Goal: Use online tool/utility

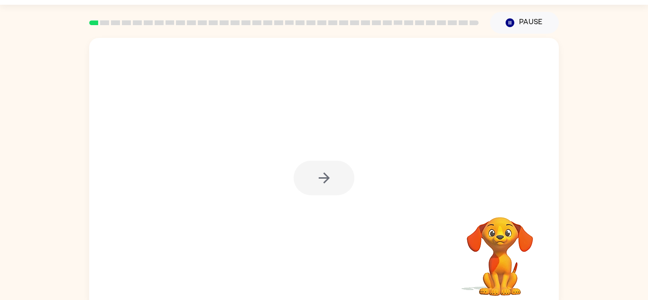
scroll to position [33, 0]
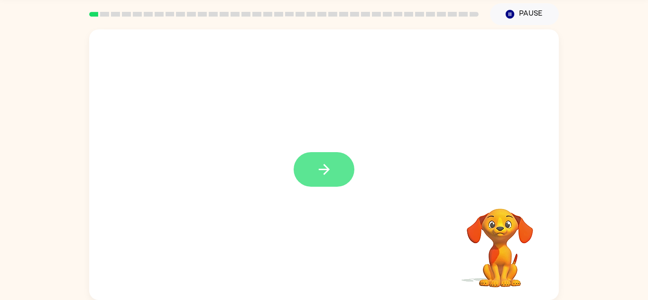
click at [318, 167] on icon "button" at bounding box center [324, 169] width 17 height 17
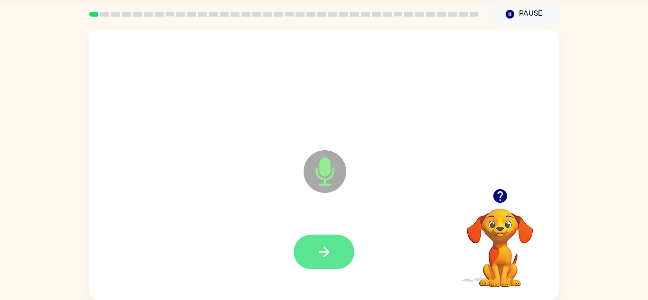
click at [317, 247] on icon "button" at bounding box center [324, 252] width 17 height 17
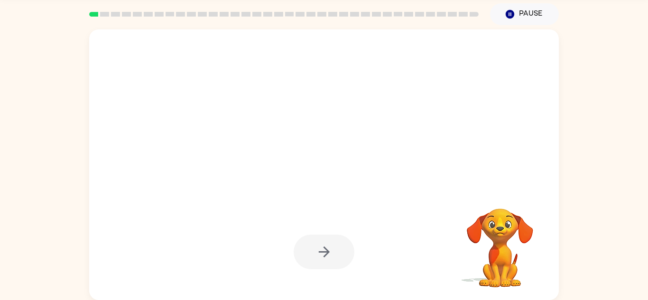
click at [325, 256] on div at bounding box center [324, 252] width 61 height 35
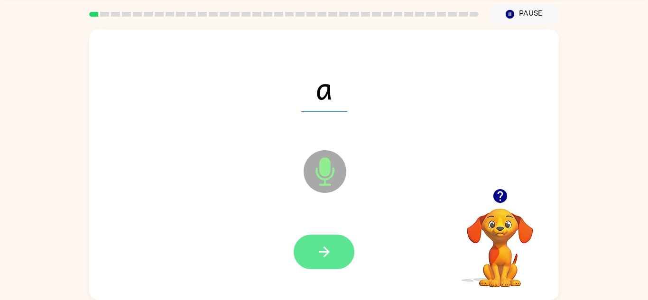
click at [318, 258] on icon "button" at bounding box center [324, 252] width 17 height 17
click at [317, 256] on icon "button" at bounding box center [324, 252] width 17 height 17
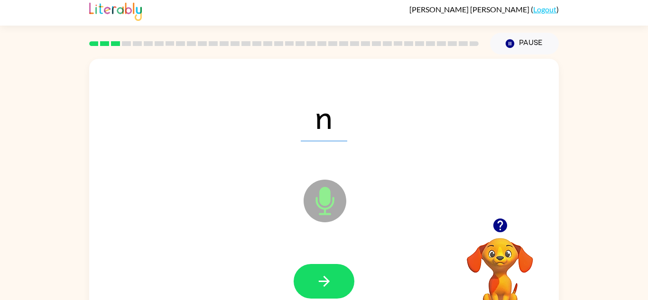
scroll to position [0, 0]
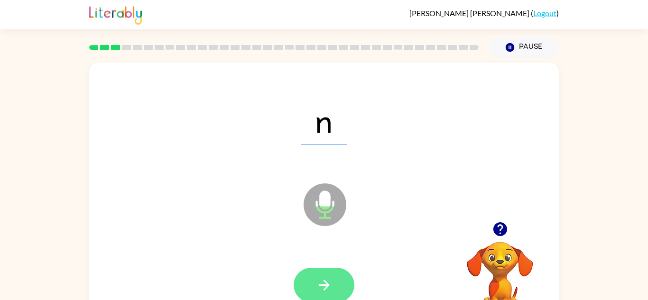
click at [301, 295] on button "button" at bounding box center [324, 285] width 61 height 35
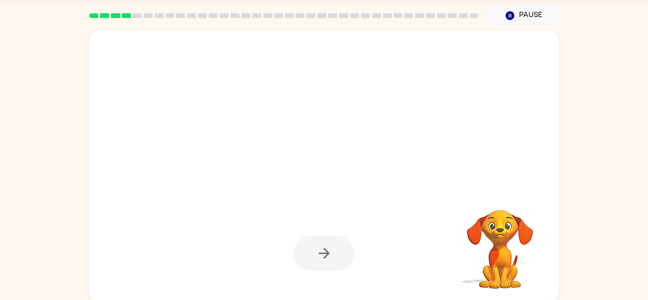
scroll to position [32, 0]
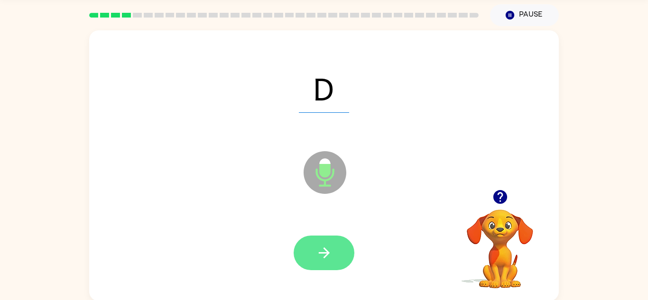
click at [307, 253] on button "button" at bounding box center [324, 253] width 61 height 35
click at [317, 245] on icon "button" at bounding box center [324, 253] width 17 height 17
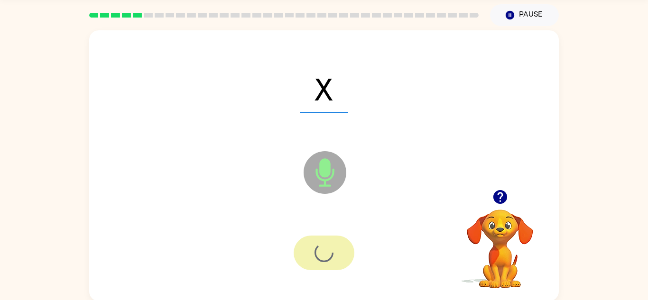
click at [310, 244] on div at bounding box center [324, 253] width 61 height 35
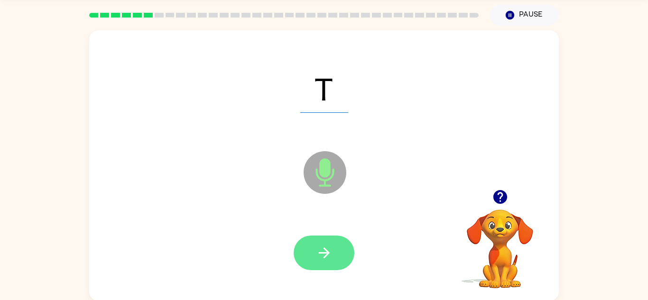
click at [306, 256] on button "button" at bounding box center [324, 253] width 61 height 35
click at [318, 237] on button "button" at bounding box center [324, 253] width 61 height 35
click at [324, 255] on icon "button" at bounding box center [324, 253] width 17 height 17
click at [308, 256] on button "button" at bounding box center [324, 253] width 61 height 35
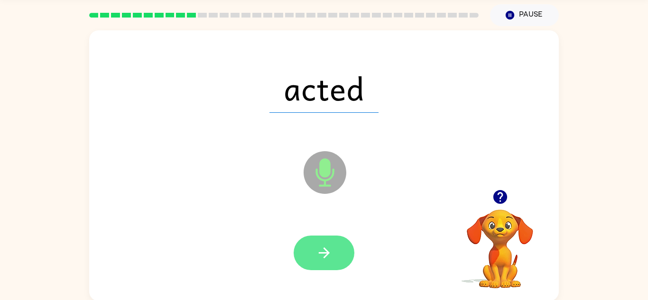
click at [305, 259] on button "button" at bounding box center [324, 253] width 61 height 35
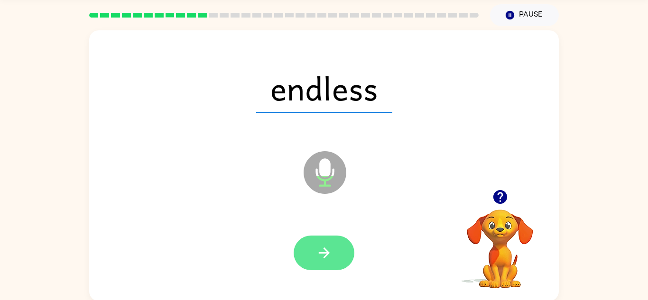
click at [306, 251] on button "button" at bounding box center [324, 253] width 61 height 35
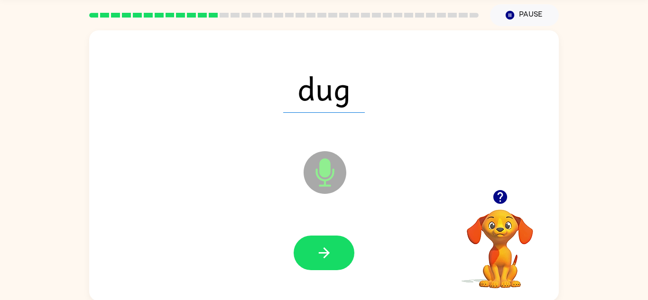
click at [343, 236] on div at bounding box center [324, 253] width 61 height 35
click at [324, 261] on icon "button" at bounding box center [324, 253] width 17 height 17
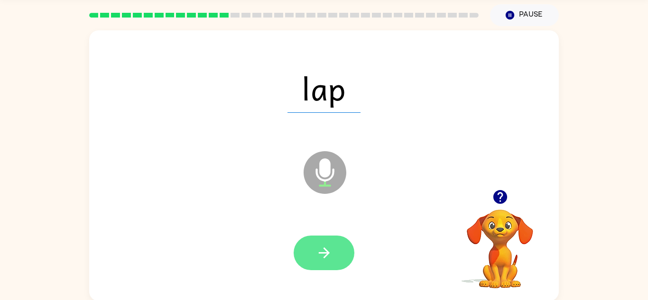
click at [324, 250] on icon "button" at bounding box center [324, 253] width 17 height 17
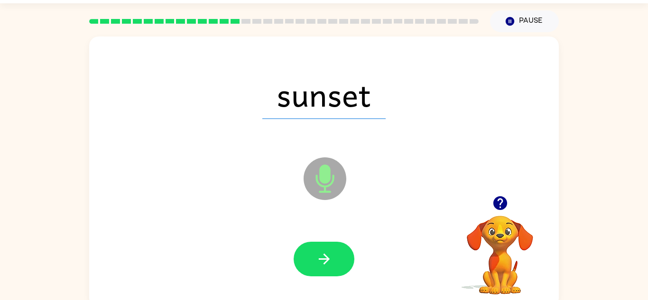
scroll to position [26, 0]
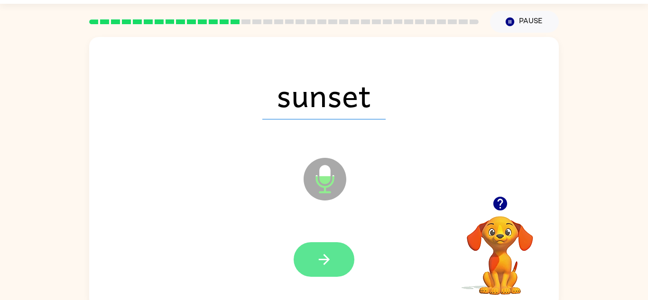
click at [324, 265] on icon "button" at bounding box center [323, 259] width 11 height 11
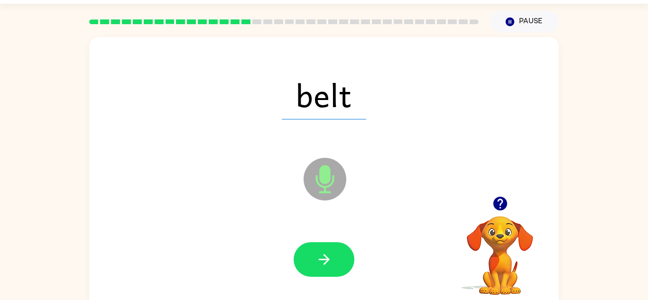
scroll to position [33, 0]
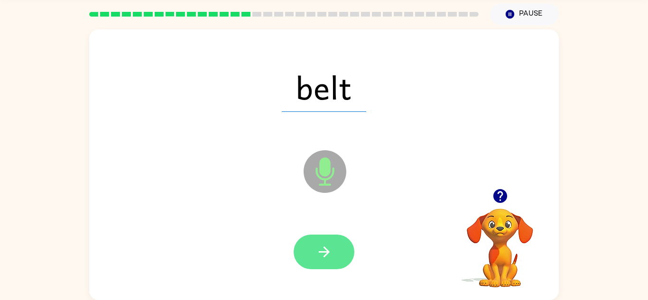
click at [311, 241] on button "button" at bounding box center [324, 252] width 61 height 35
click at [323, 241] on button "button" at bounding box center [324, 252] width 61 height 35
click at [323, 244] on icon "button" at bounding box center [324, 252] width 17 height 17
click at [316, 250] on icon "button" at bounding box center [324, 252] width 17 height 17
click at [312, 249] on button "button" at bounding box center [324, 252] width 61 height 35
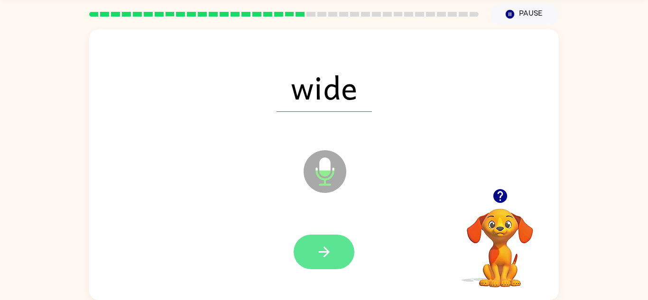
click at [312, 252] on button "button" at bounding box center [324, 252] width 61 height 35
click at [310, 249] on button "button" at bounding box center [324, 252] width 61 height 35
click at [315, 249] on button "button" at bounding box center [324, 252] width 61 height 35
click at [327, 251] on icon "button" at bounding box center [323, 252] width 11 height 11
click at [315, 255] on button "button" at bounding box center [324, 252] width 61 height 35
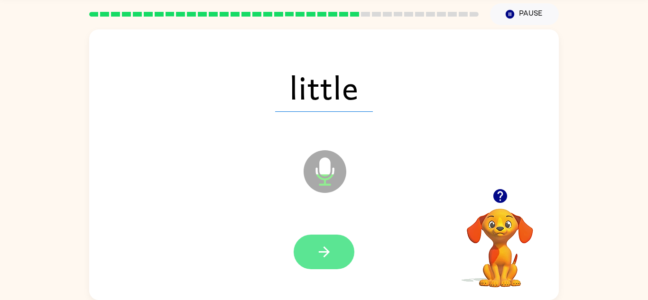
click at [311, 259] on button "button" at bounding box center [324, 252] width 61 height 35
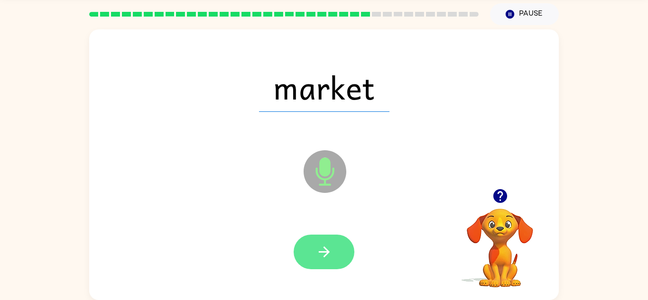
click at [315, 262] on button "button" at bounding box center [324, 252] width 61 height 35
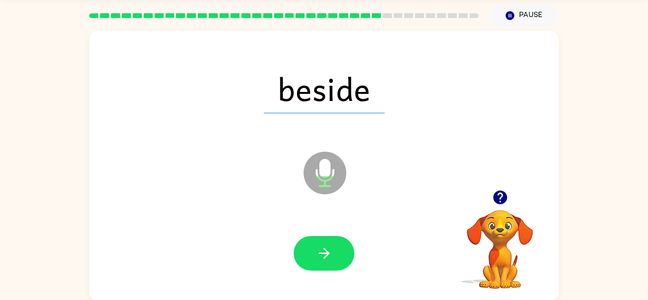
scroll to position [28, 0]
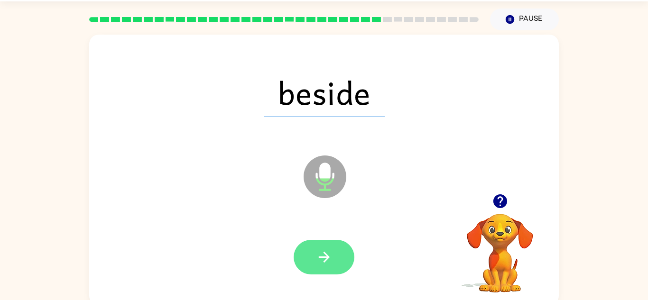
click at [308, 259] on button "button" at bounding box center [324, 257] width 61 height 35
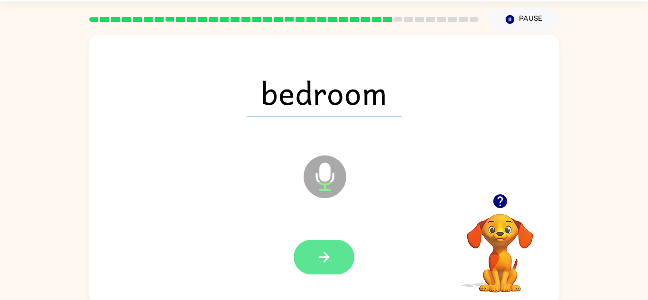
click at [307, 255] on button "button" at bounding box center [324, 257] width 61 height 35
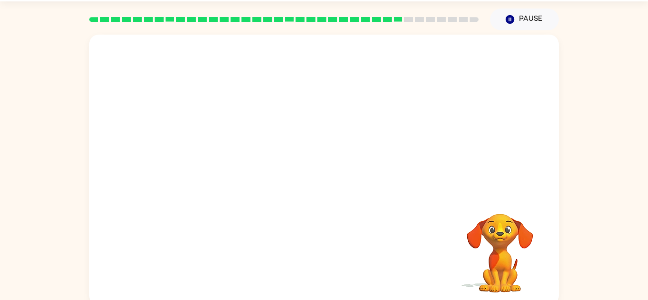
scroll to position [33, 0]
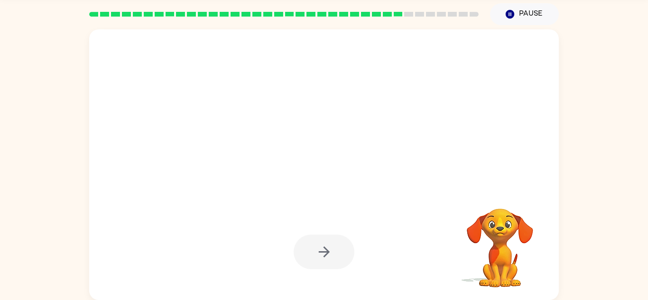
click at [325, 249] on div at bounding box center [324, 252] width 61 height 35
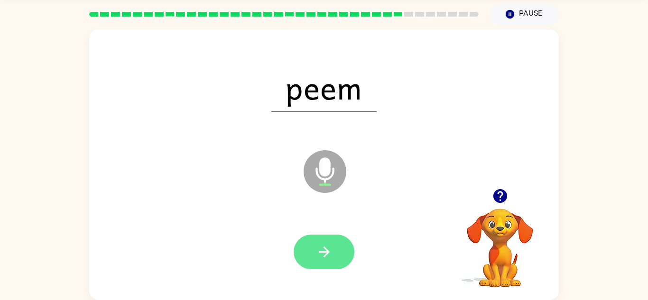
click at [315, 255] on button "button" at bounding box center [324, 252] width 61 height 35
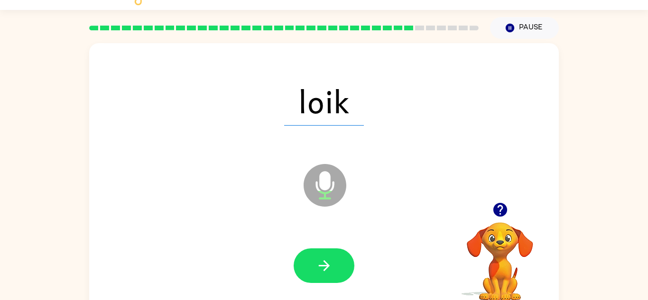
scroll to position [19, 0]
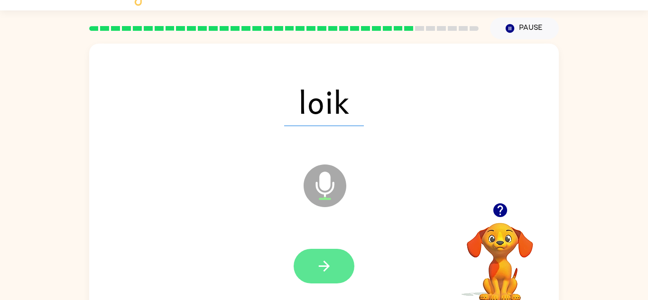
click at [301, 253] on button "button" at bounding box center [324, 266] width 61 height 35
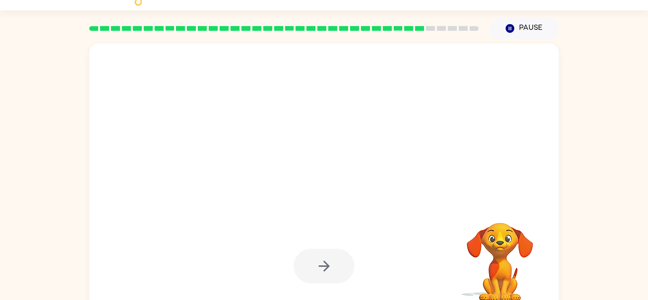
scroll to position [33, 0]
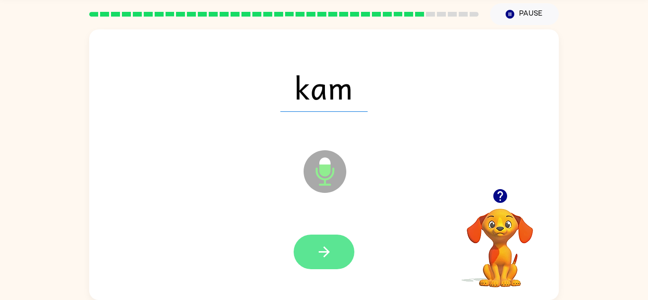
click at [313, 253] on button "button" at bounding box center [324, 252] width 61 height 35
click at [317, 244] on icon "button" at bounding box center [324, 252] width 17 height 17
click at [303, 261] on button "button" at bounding box center [324, 252] width 61 height 35
click at [310, 257] on button "button" at bounding box center [324, 252] width 61 height 35
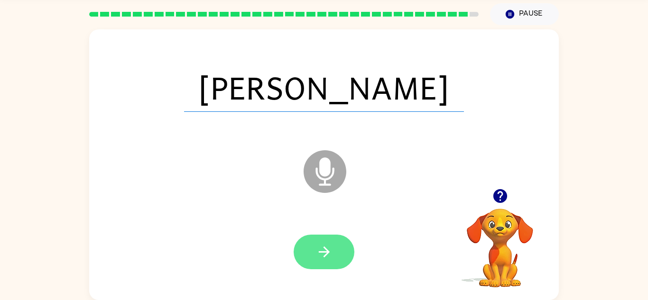
click at [297, 248] on button "button" at bounding box center [324, 252] width 61 height 35
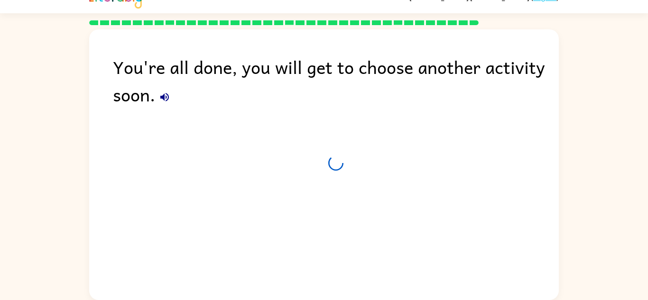
scroll to position [16, 0]
